Goal: Information Seeking & Learning: Check status

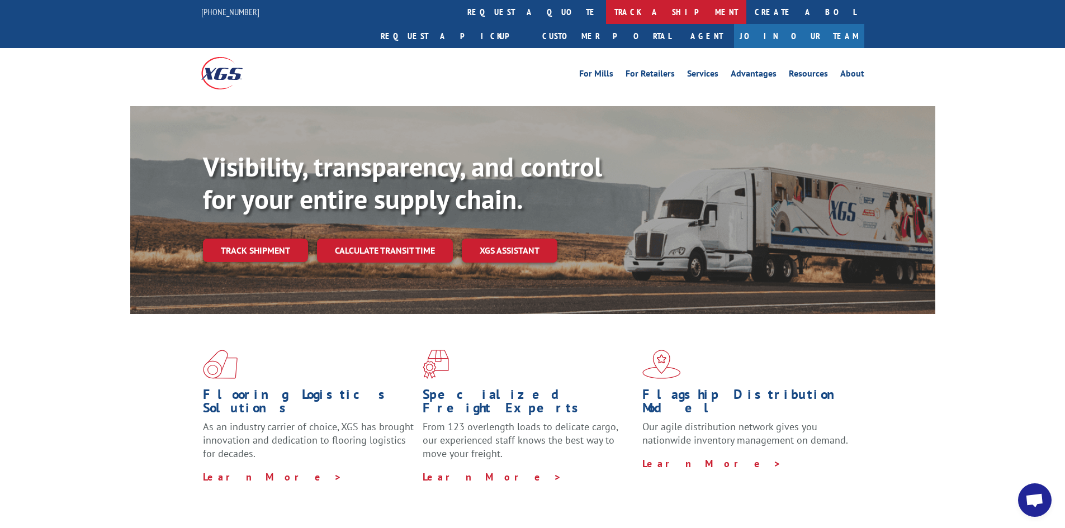
click at [606, 8] on link "track a shipment" at bounding box center [676, 12] width 140 height 24
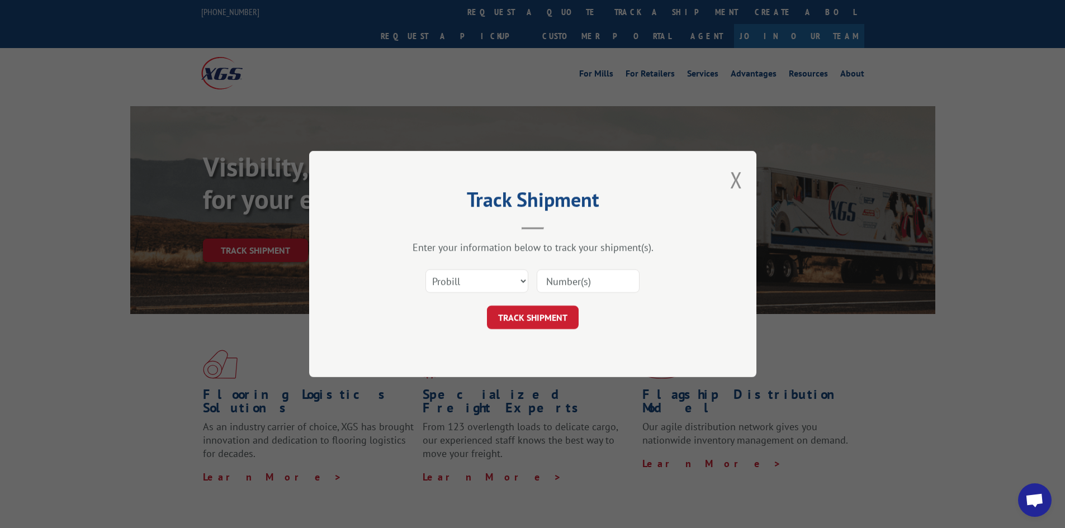
click at [617, 286] on input at bounding box center [588, 281] width 103 height 23
type input "17521323"
click at [487, 306] on button "TRACK SHIPMENT" at bounding box center [533, 317] width 92 height 23
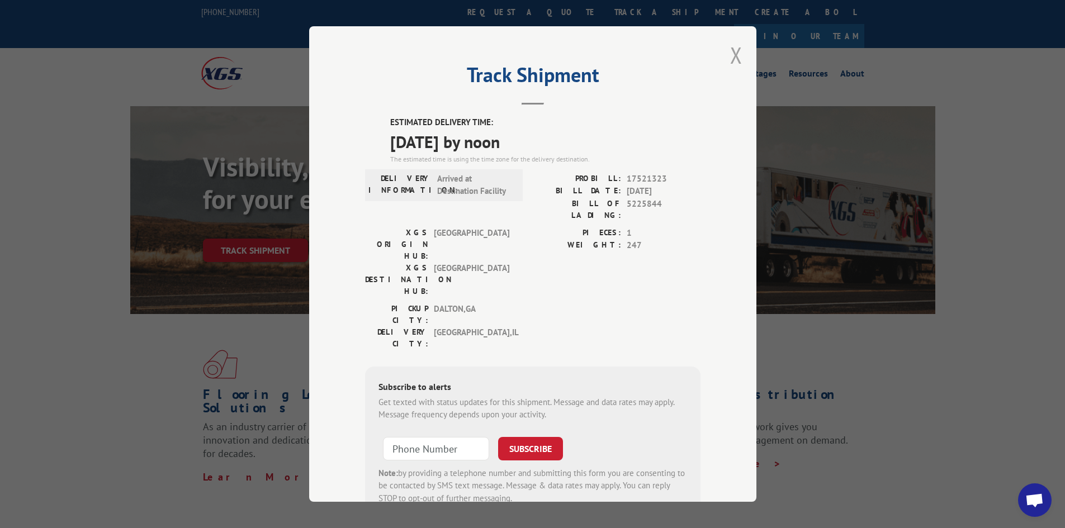
click at [732, 53] on button "Close modal" at bounding box center [736, 55] width 12 height 30
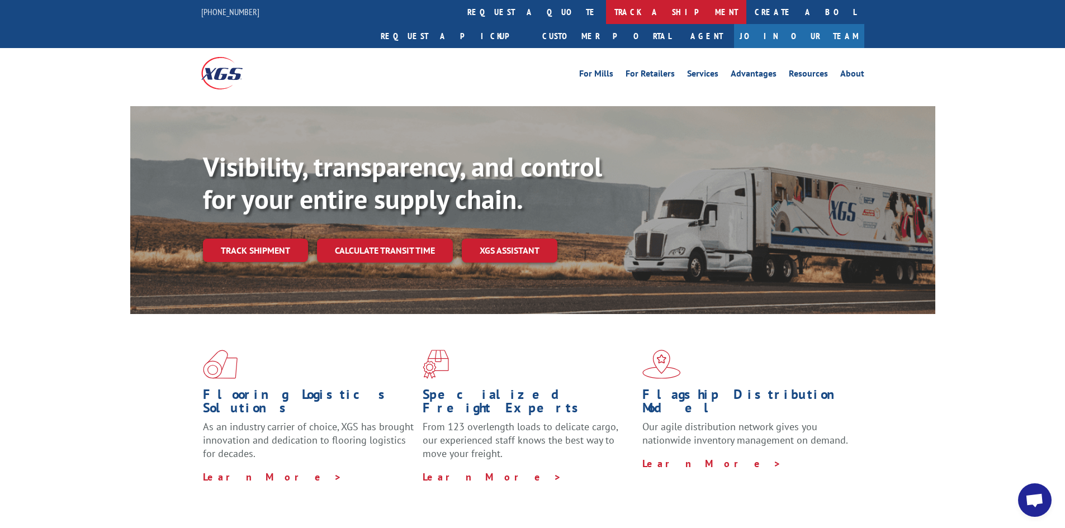
click at [606, 15] on link "track a shipment" at bounding box center [676, 12] width 140 height 24
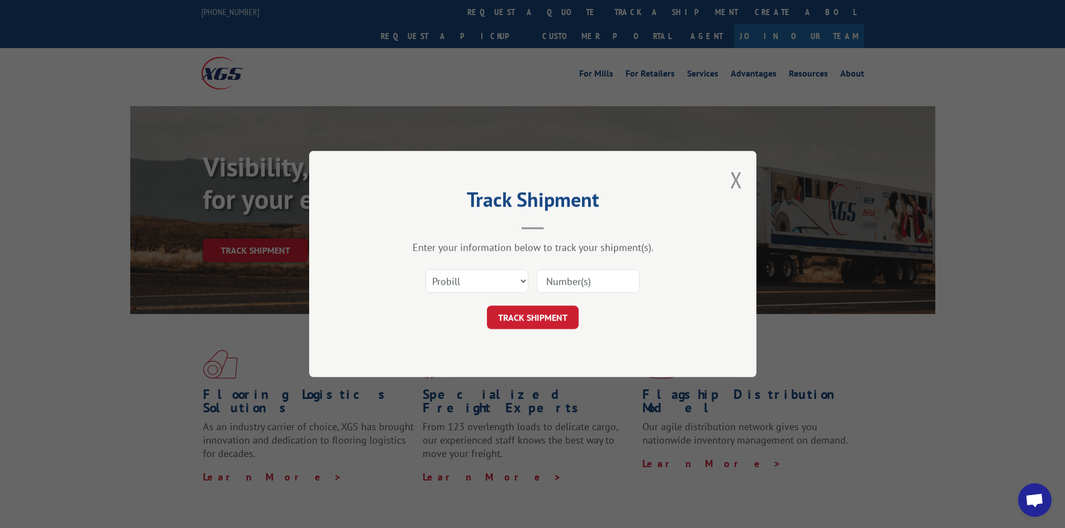
click at [561, 282] on input at bounding box center [588, 281] width 103 height 23
paste input "17517288"
type input "17517288"
click button "TRACK SHIPMENT" at bounding box center [533, 317] width 92 height 23
